Goal: Task Accomplishment & Management: Manage account settings

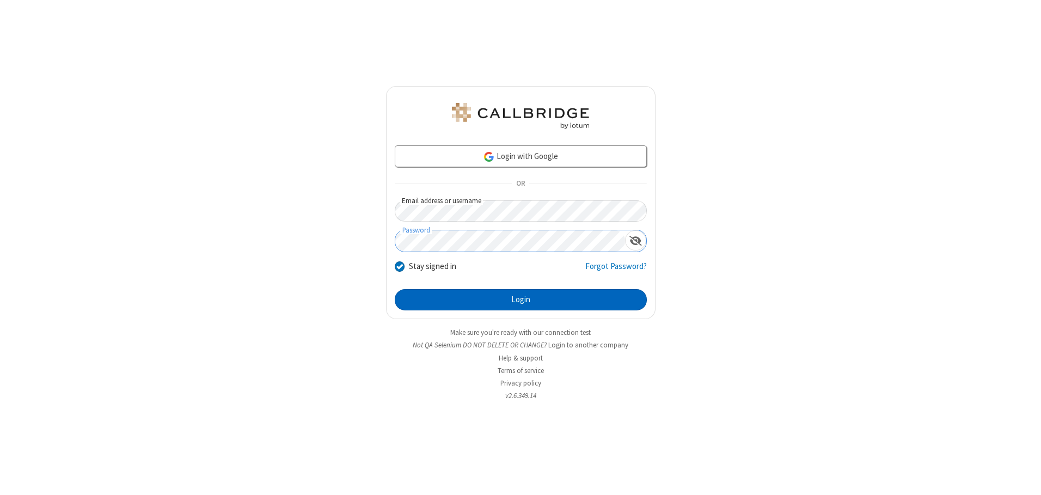
click at [520, 299] on button "Login" at bounding box center [521, 300] width 252 height 22
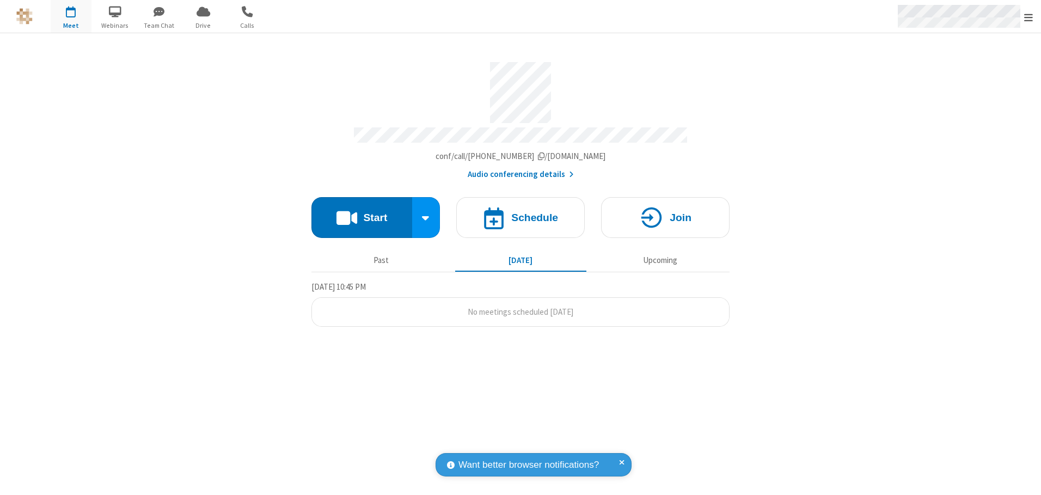
click at [1028, 17] on span "Open menu" at bounding box center [1028, 17] width 9 height 11
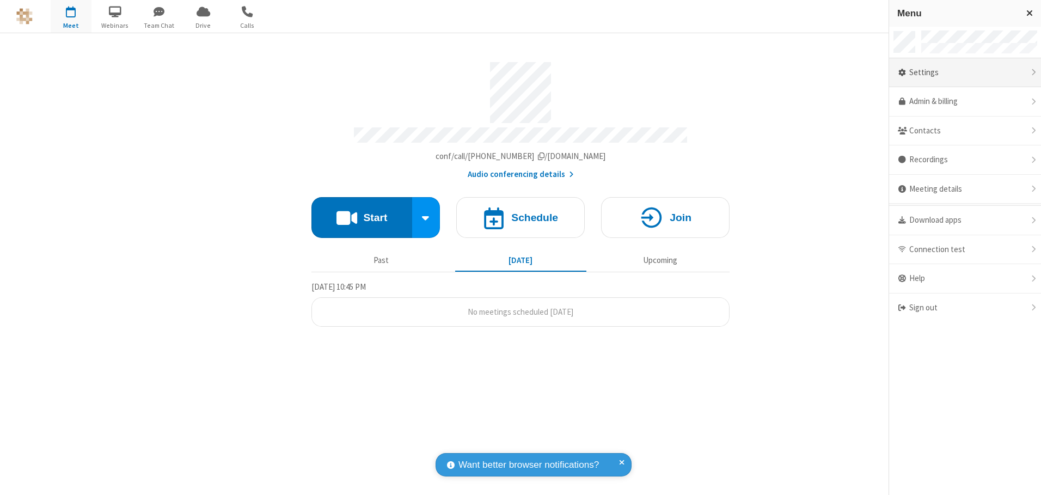
click at [964, 72] on div "Settings" at bounding box center [965, 72] width 152 height 29
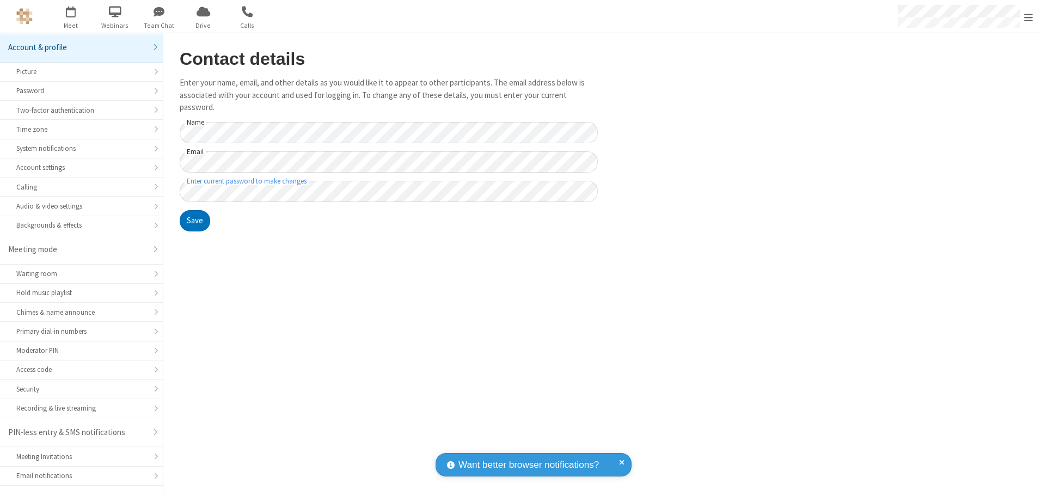
scroll to position [19, 0]
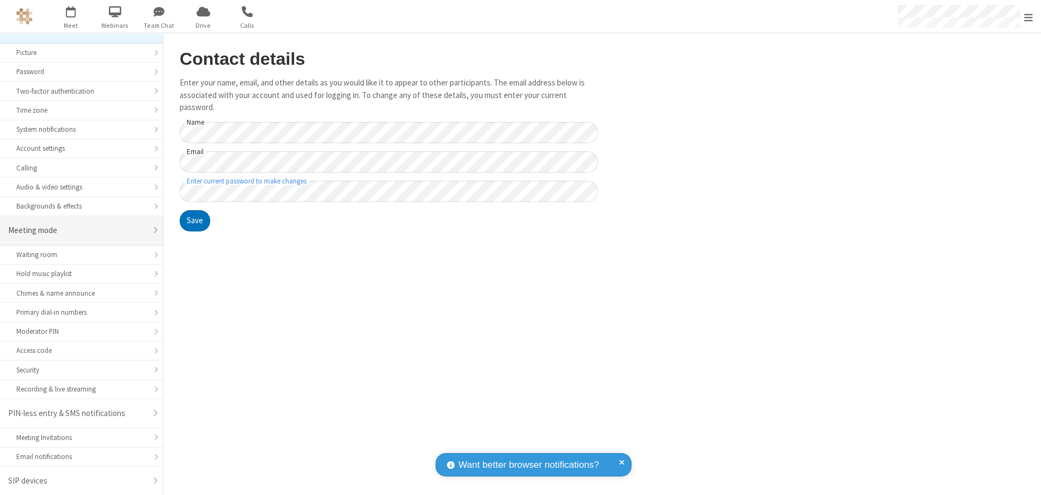
click at [77, 230] on div "Meeting mode" at bounding box center [77, 230] width 138 height 13
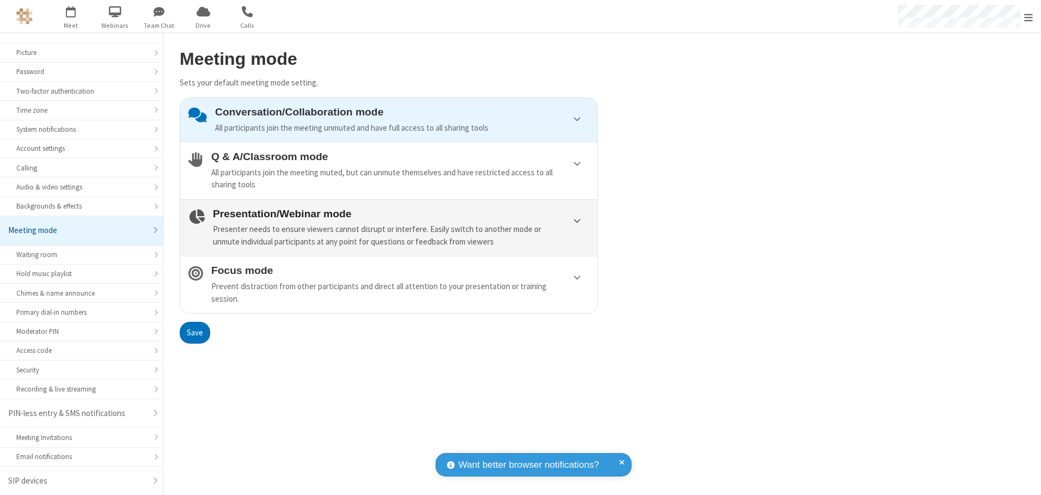
click at [389, 227] on div "Presenter needs to ensure viewers cannot disrupt or interfere. Easily switch to…" at bounding box center [401, 235] width 376 height 24
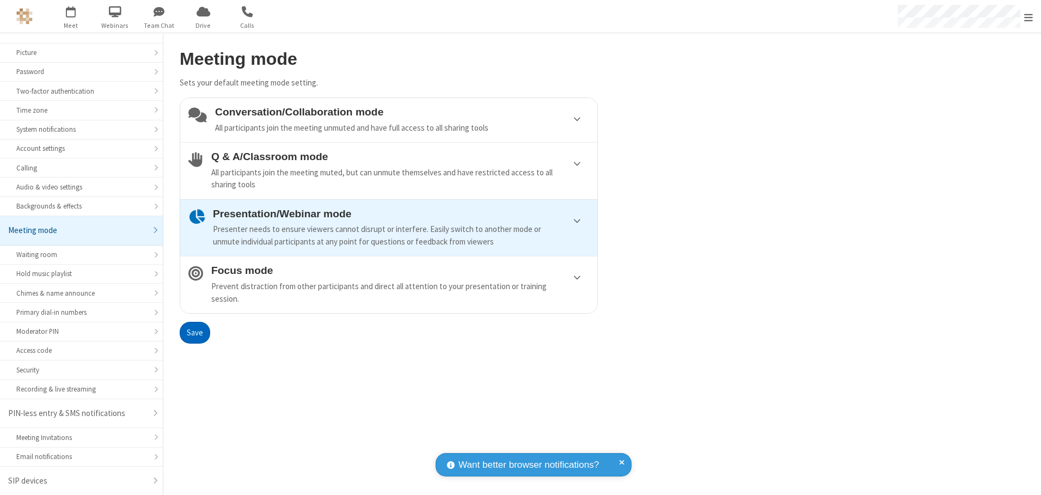
click at [194, 332] on button "Save" at bounding box center [195, 333] width 30 height 22
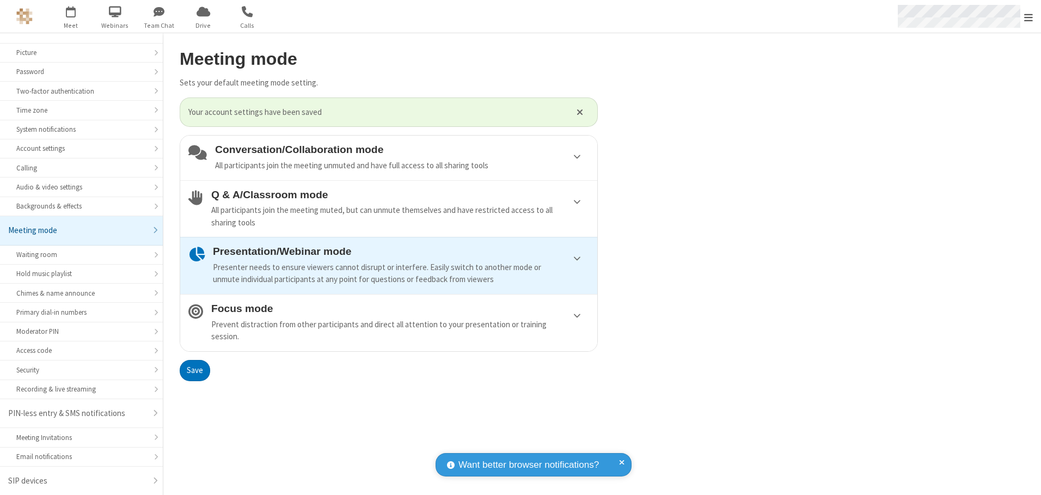
click at [1028, 16] on span "Open menu" at bounding box center [1028, 17] width 9 height 11
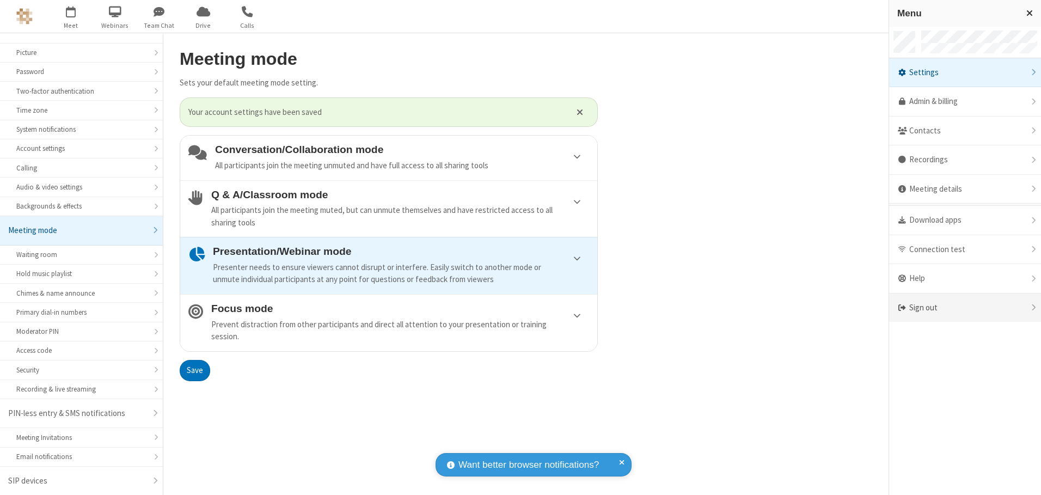
click at [964, 307] on div "Sign out" at bounding box center [965, 307] width 152 height 29
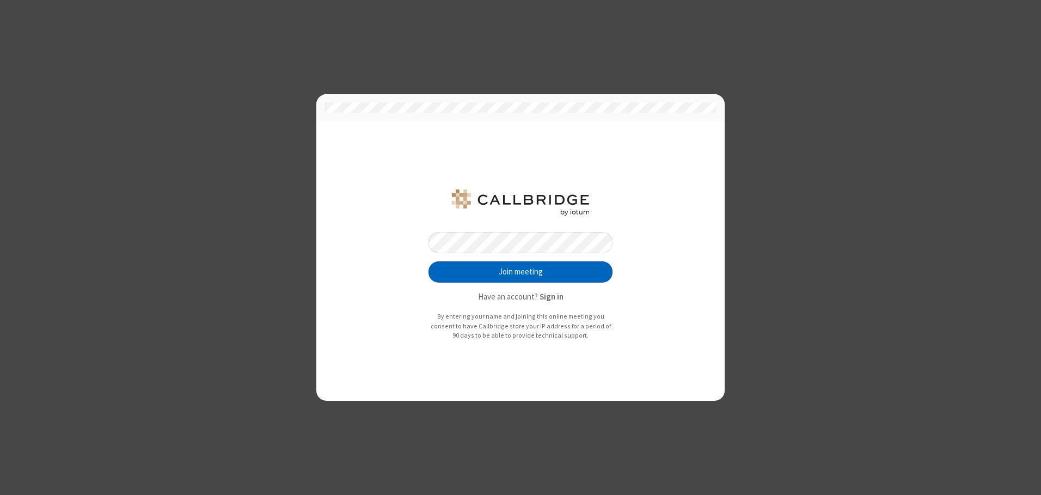
click at [520, 272] on button "Join meeting" at bounding box center [520, 272] width 184 height 22
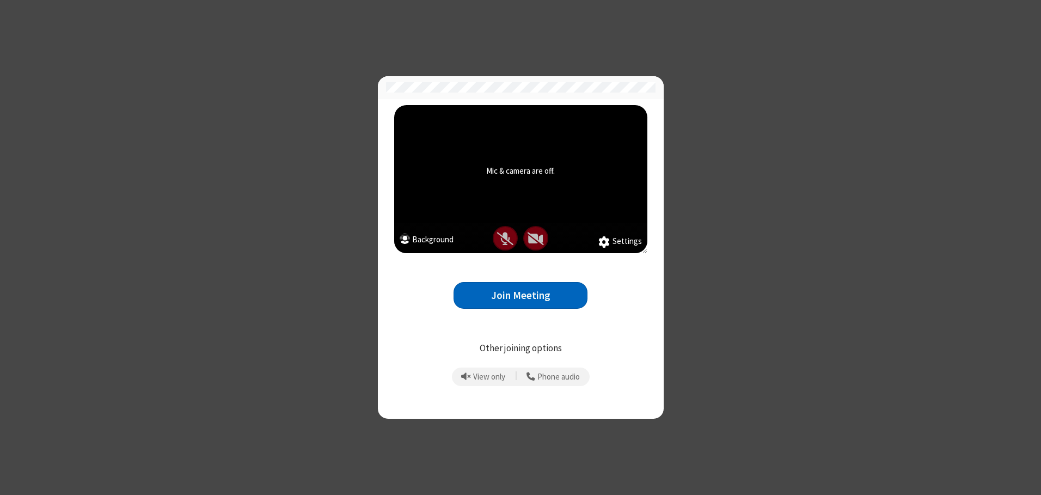
click at [520, 295] on button "Join Meeting" at bounding box center [520, 295] width 134 height 27
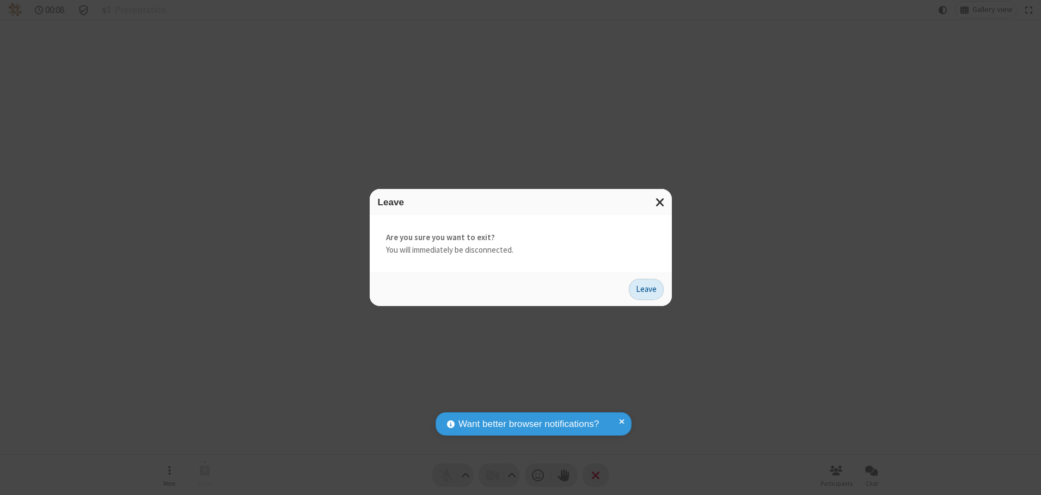
click at [646, 289] on button "Leave" at bounding box center [646, 290] width 35 height 22
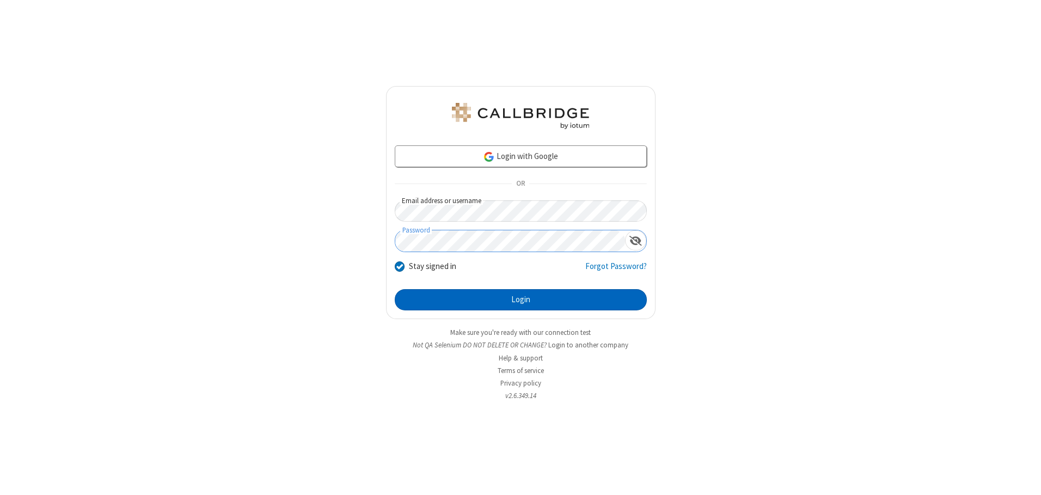
click at [520, 299] on button "Login" at bounding box center [521, 300] width 252 height 22
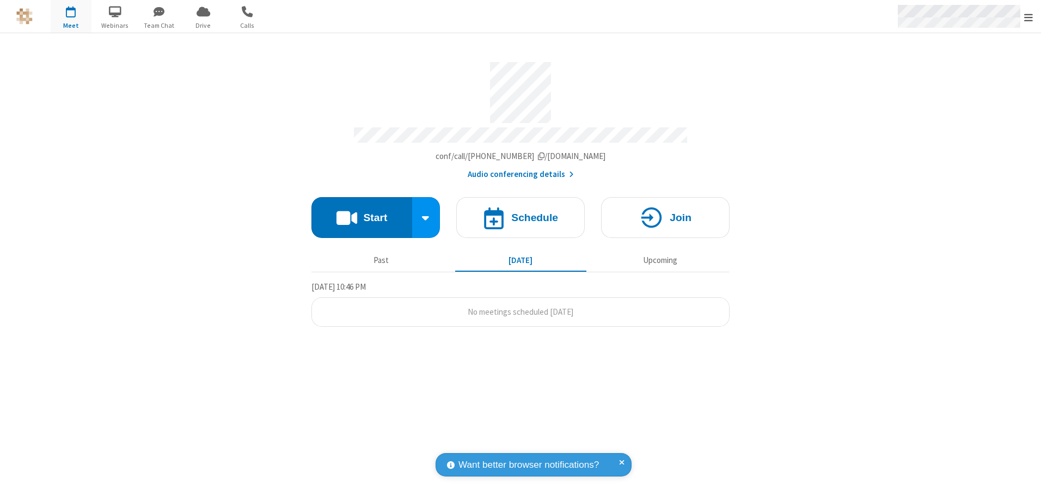
click at [1028, 17] on span "Open menu" at bounding box center [1028, 17] width 9 height 11
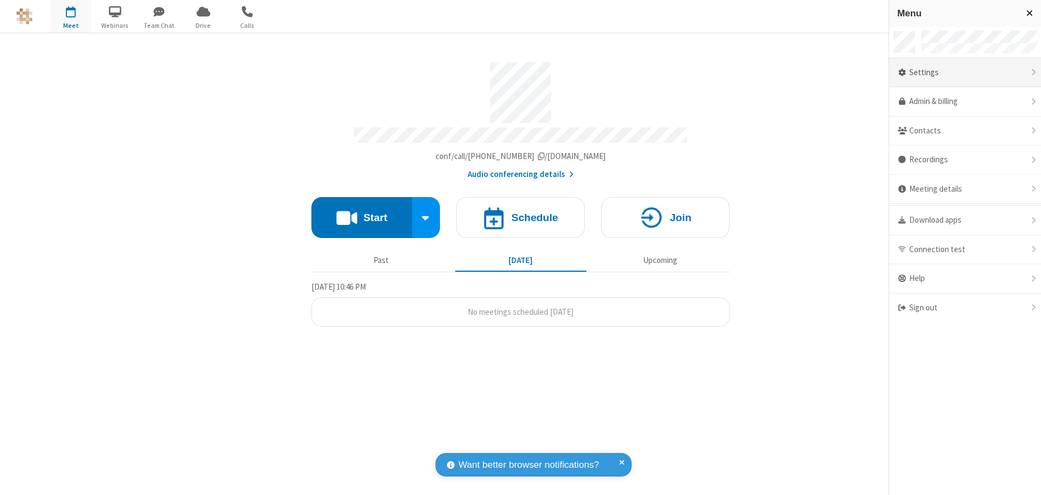
click at [964, 72] on div "Settings" at bounding box center [965, 72] width 152 height 29
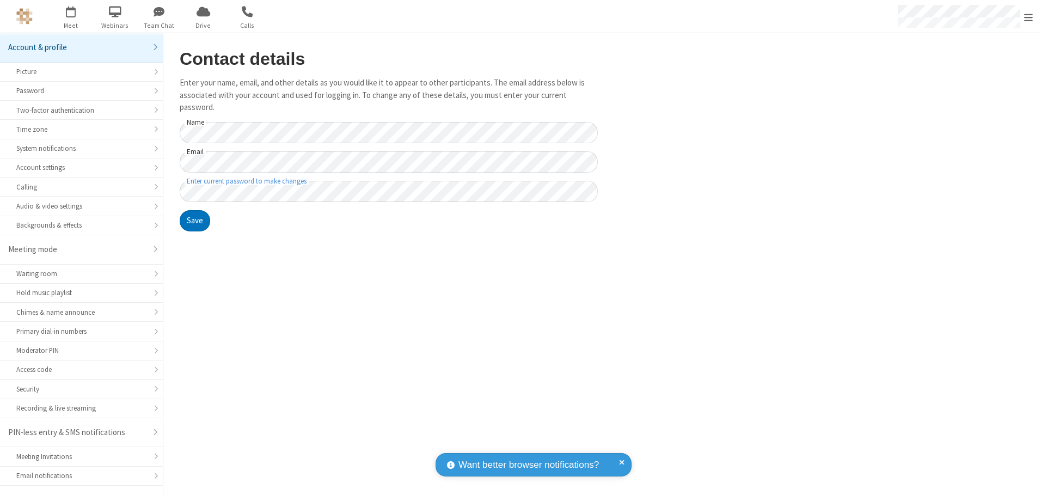
scroll to position [19, 0]
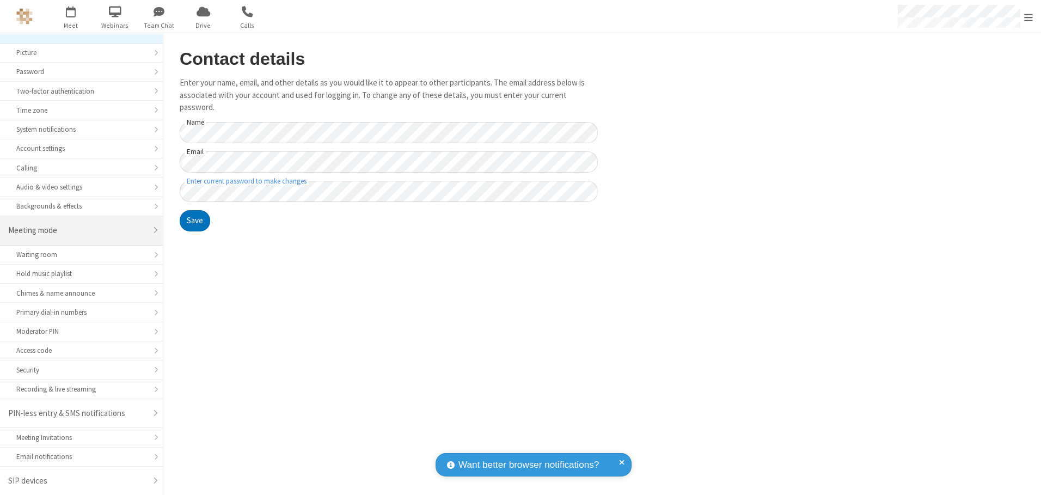
click at [77, 230] on div "Meeting mode" at bounding box center [77, 230] width 138 height 13
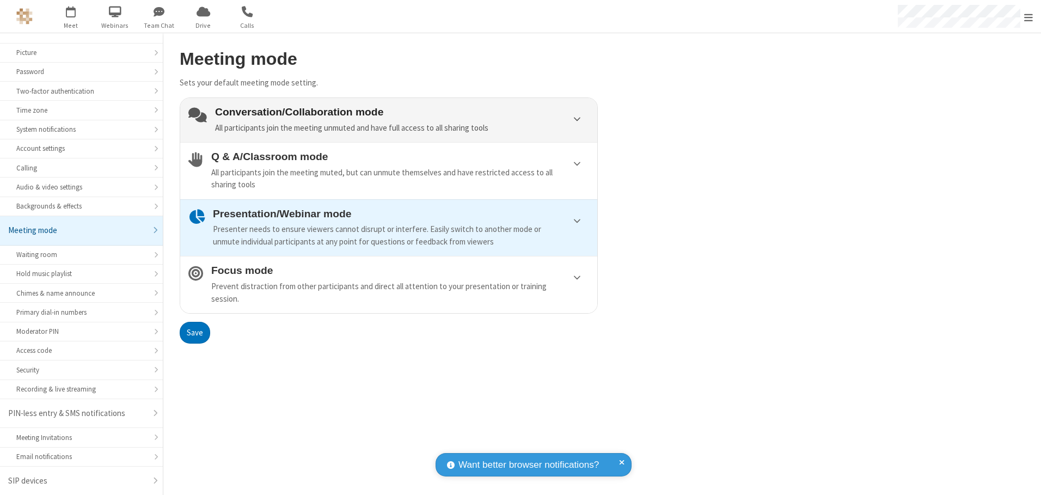
click at [389, 120] on div "Conversation/Collaboration mode All participants join the meeting unmuted and h…" at bounding box center [402, 120] width 374 height 28
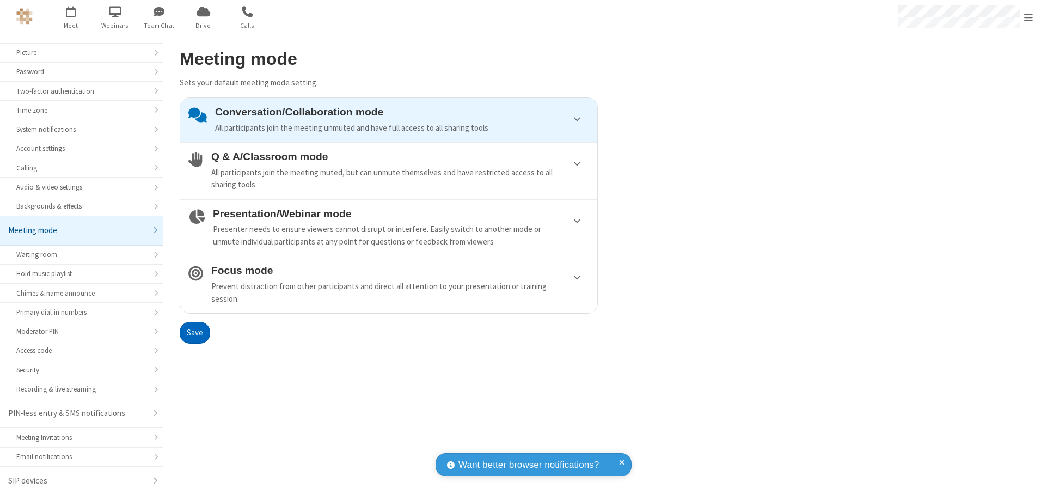
click at [194, 332] on button "Save" at bounding box center [195, 333] width 30 height 22
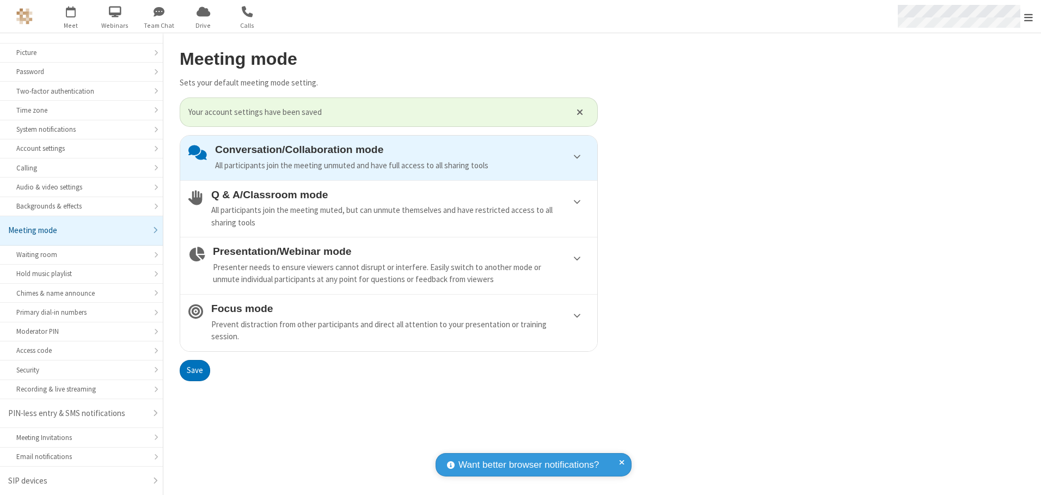
click at [1028, 16] on span "Open menu" at bounding box center [1028, 17] width 9 height 11
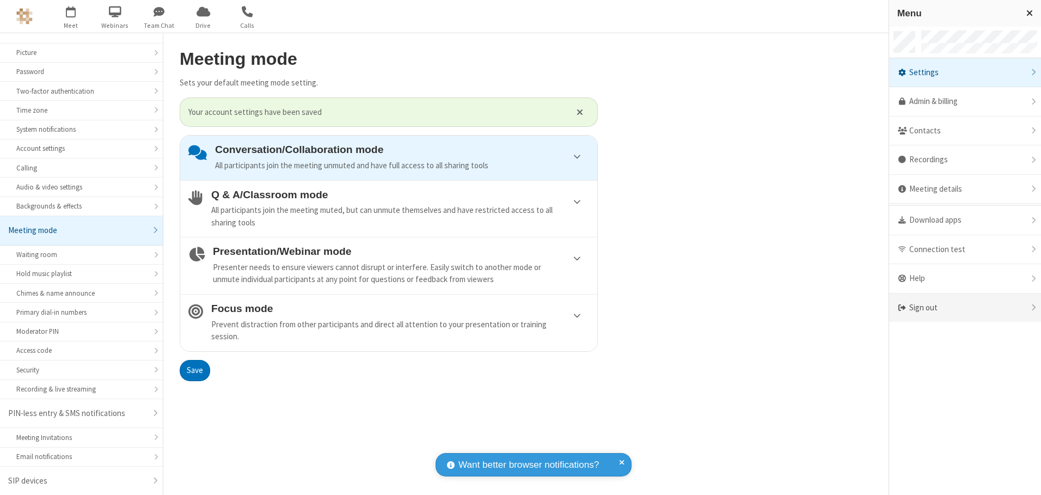
click at [964, 307] on div "Sign out" at bounding box center [965, 307] width 152 height 29
